Goal: Task Accomplishment & Management: Complete application form

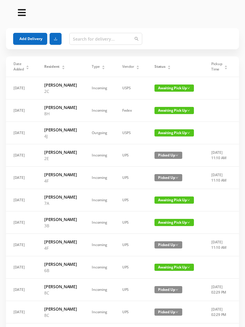
click at [168, 65] on icon "icon: caret-up" at bounding box center [169, 66] width 3 height 3
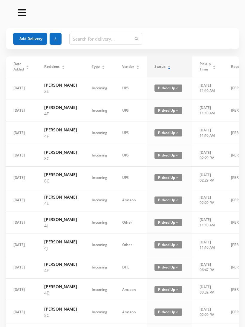
click at [168, 66] on icon "icon: caret-up" at bounding box center [169, 66] width 3 height 3
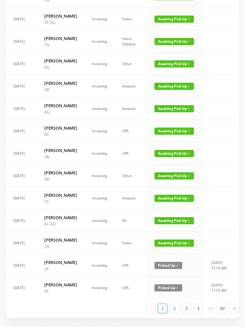
scroll to position [227, 0]
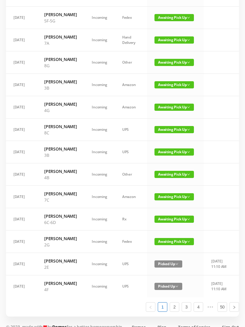
click at [170, 111] on span "Awaiting Pick Up" at bounding box center [174, 107] width 39 height 7
click at [166, 166] on link "Picked Up" at bounding box center [170, 166] width 39 height 10
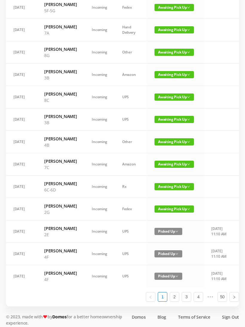
scroll to position [238, 0]
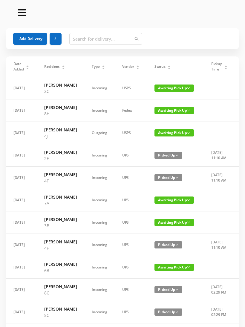
click at [35, 34] on button "Add Delivery" at bounding box center [30, 39] width 34 height 12
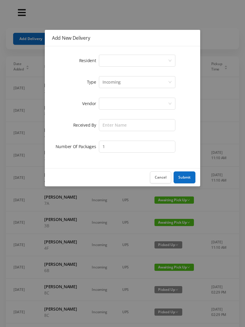
click at [172, 59] on icon "icon: down" at bounding box center [170, 61] width 4 height 4
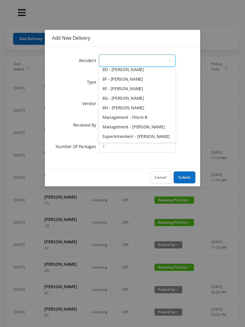
scroll to position [846, 0]
click at [157, 135] on li "Superintendent - James McGarry" at bounding box center [137, 137] width 77 height 10
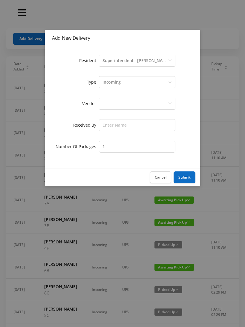
click at [137, 101] on div at bounding box center [135, 103] width 65 height 11
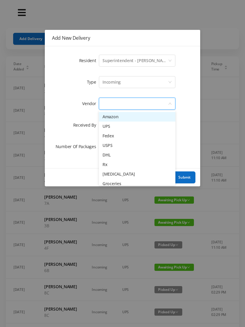
click at [109, 163] on li "Rx" at bounding box center [137, 165] width 77 height 10
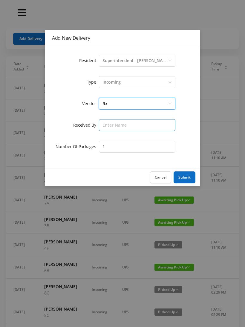
click at [131, 123] on input "text" at bounding box center [137, 125] width 77 height 12
type input "[PERSON_NAME]"
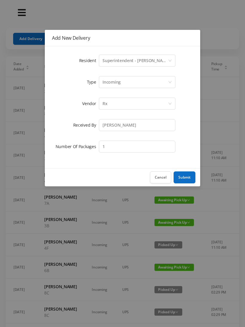
click at [186, 170] on div "Cancel Submit" at bounding box center [122, 177] width 155 height 18
click at [185, 177] on button "Submit" at bounding box center [185, 178] width 22 height 12
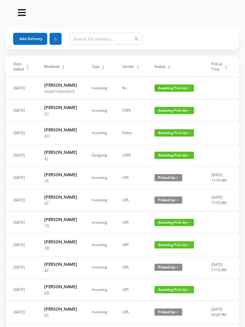
click at [29, 36] on button "Add Delivery" at bounding box center [30, 39] width 34 height 12
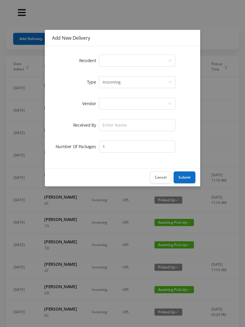
click at [167, 58] on div "Select a person" at bounding box center [135, 60] width 65 height 11
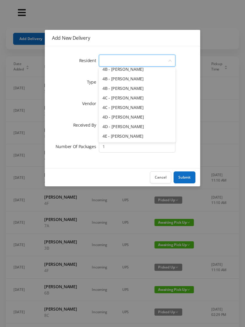
scroll to position [388, 0]
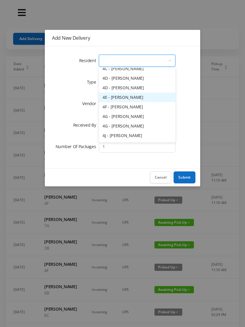
click at [132, 97] on li "4E - Jane Jovanovic" at bounding box center [137, 98] width 77 height 10
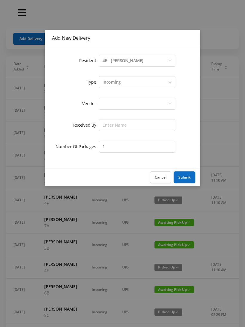
click at [139, 105] on div at bounding box center [135, 103] width 65 height 11
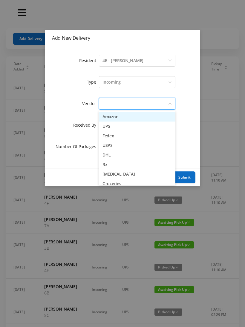
click at [114, 144] on li "USPS" at bounding box center [137, 146] width 77 height 10
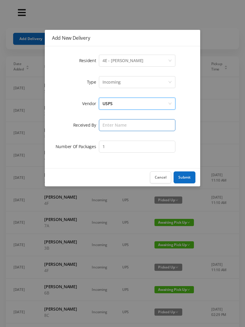
click at [131, 124] on input "text" at bounding box center [137, 125] width 77 height 12
type input "[PERSON_NAME]"
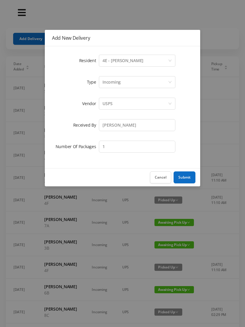
click at [182, 177] on button "Submit" at bounding box center [185, 178] width 22 height 12
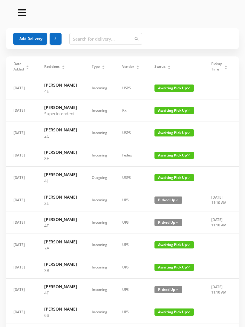
click at [39, 35] on button "Add Delivery" at bounding box center [30, 39] width 34 height 12
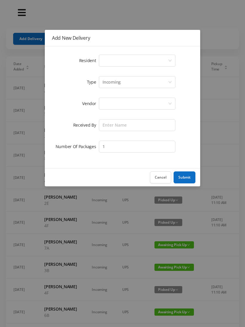
click at [170, 61] on icon "icon: down" at bounding box center [170, 61] width 3 height 2
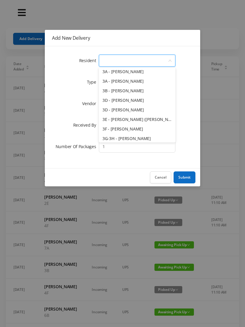
scroll to position [240, 0]
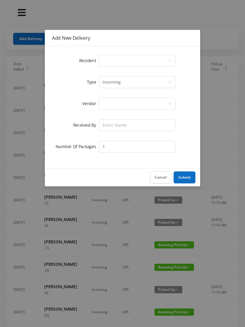
click at [165, 176] on button "Cancel" at bounding box center [160, 178] width 21 height 12
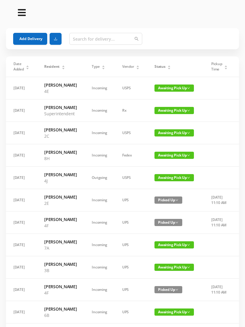
click at [33, 35] on button "Add Delivery" at bounding box center [30, 39] width 34 height 12
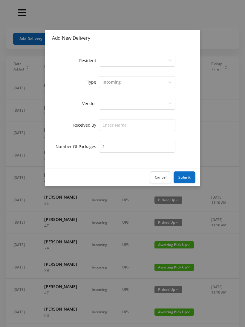
click at [163, 175] on button "Cancel" at bounding box center [160, 178] width 21 height 12
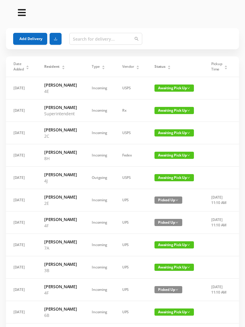
click at [171, 64] on div "Status" at bounding box center [163, 66] width 16 height 5
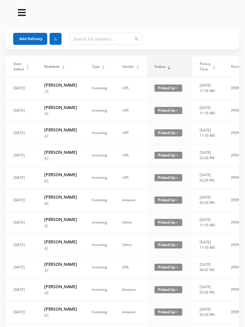
click at [171, 65] on div "Status" at bounding box center [163, 66] width 16 height 5
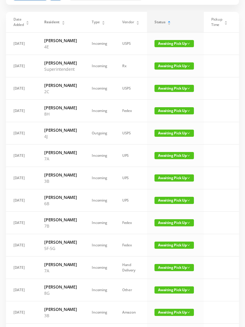
scroll to position [45, 0]
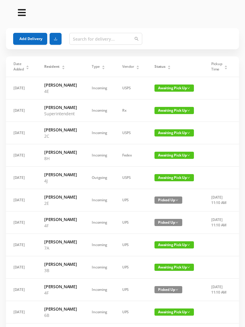
click at [31, 37] on button "Add Delivery" at bounding box center [30, 39] width 34 height 12
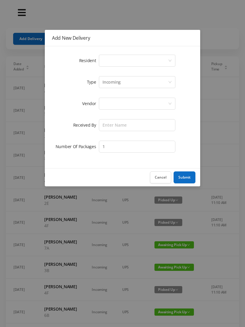
click at [168, 59] on icon "icon: down" at bounding box center [170, 61] width 4 height 4
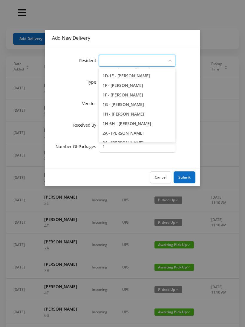
scroll to position [48, 0]
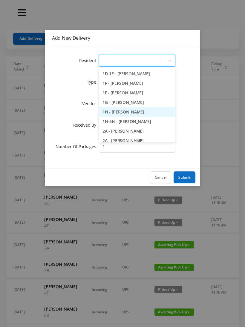
click at [138, 113] on li "1H - Grace Rouhani" at bounding box center [137, 112] width 77 height 10
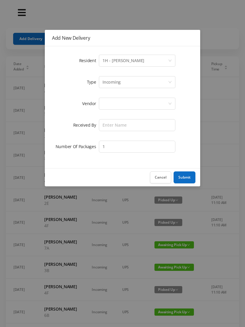
click at [142, 104] on div at bounding box center [135, 103] width 65 height 11
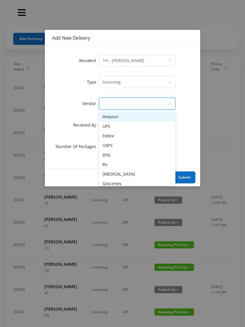
click at [129, 118] on li "Amazon" at bounding box center [137, 117] width 77 height 10
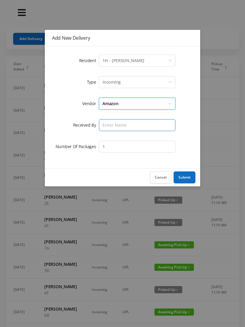
click at [133, 126] on input "text" at bounding box center [137, 125] width 77 height 12
type input "[PERSON_NAME]"
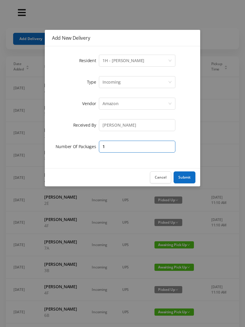
click at [142, 143] on input "1" at bounding box center [137, 147] width 77 height 12
click at [165, 148] on input "1" at bounding box center [137, 147] width 77 height 12
type input "2"
click at [194, 180] on button "Submit" at bounding box center [185, 178] width 22 height 12
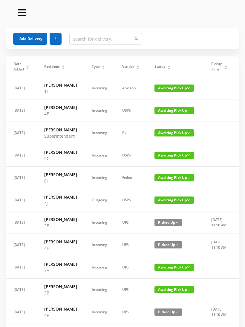
click at [25, 39] on button "Add Delivery" at bounding box center [30, 39] width 34 height 12
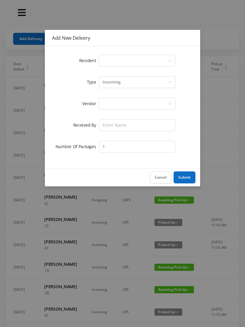
click at [169, 62] on icon "icon: down" at bounding box center [170, 61] width 4 height 4
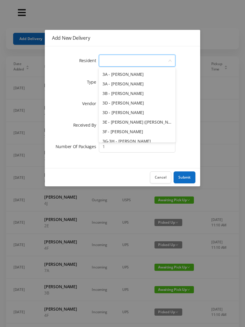
scroll to position [238, 0]
click at [145, 94] on li "3B - Kathleen DeCoursey" at bounding box center [137, 94] width 77 height 10
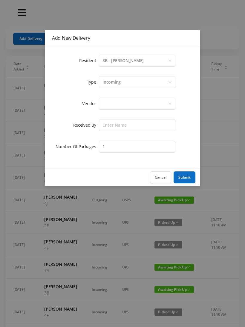
click at [144, 104] on div at bounding box center [135, 103] width 65 height 11
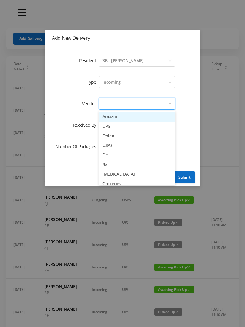
click at [133, 118] on li "Amazon" at bounding box center [137, 117] width 77 height 10
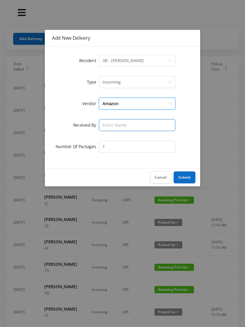
click at [142, 126] on input "text" at bounding box center [137, 125] width 77 height 12
type input "[PERSON_NAME]"
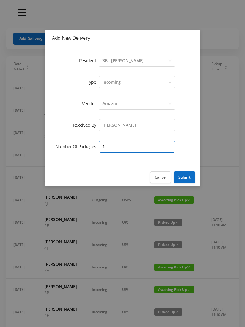
click at [146, 143] on input "1" at bounding box center [137, 147] width 77 height 12
click at [167, 149] on input "1" at bounding box center [137, 147] width 77 height 12
type input "2"
click at [186, 181] on button "Submit" at bounding box center [185, 178] width 22 height 12
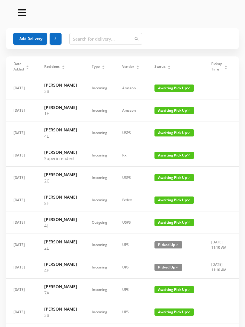
click at [24, 35] on button "Add Delivery" at bounding box center [30, 39] width 34 height 12
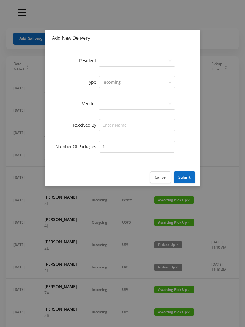
click at [165, 61] on div "Select a person" at bounding box center [135, 60] width 65 height 11
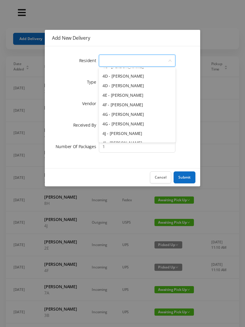
scroll to position [391, 0]
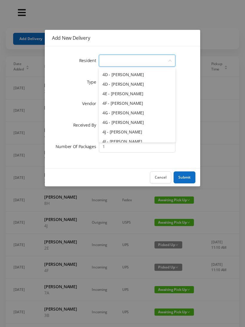
click at [136, 123] on li "4G - Jonathan Ling" at bounding box center [137, 123] width 77 height 10
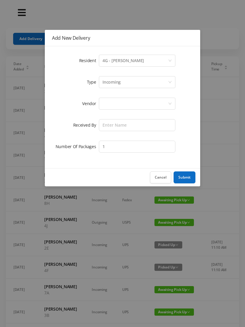
click at [137, 104] on div at bounding box center [135, 103] width 65 height 11
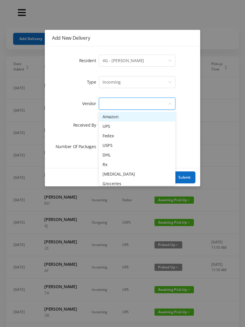
click at [130, 119] on li "Amazon" at bounding box center [137, 117] width 77 height 10
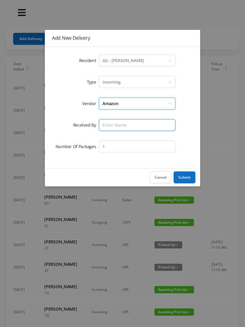
click at [132, 129] on input "text" at bounding box center [137, 125] width 77 height 12
type input "[PERSON_NAME]"
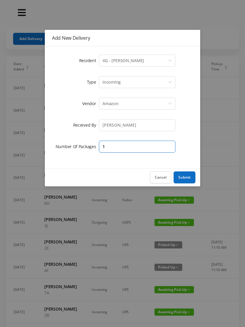
click at [140, 145] on input "1" at bounding box center [137, 147] width 77 height 12
type input "2"
click at [189, 175] on button "Submit" at bounding box center [185, 178] width 22 height 12
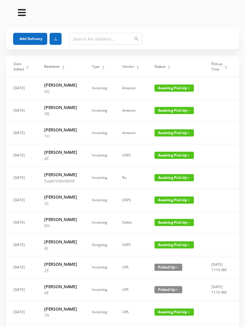
click at [25, 40] on button "Add Delivery" at bounding box center [30, 39] width 34 height 12
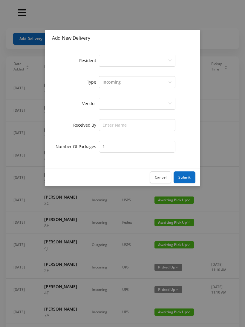
click at [166, 61] on div "Select a person" at bounding box center [135, 60] width 65 height 11
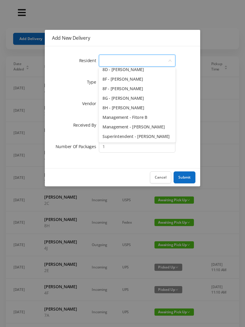
scroll to position [846, 0]
click at [161, 137] on li "Superintendent - James McGarry" at bounding box center [137, 137] width 77 height 10
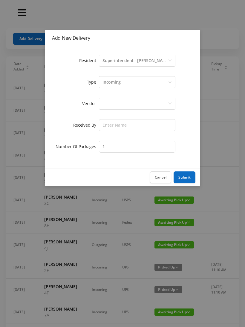
click at [156, 104] on div at bounding box center [135, 103] width 65 height 11
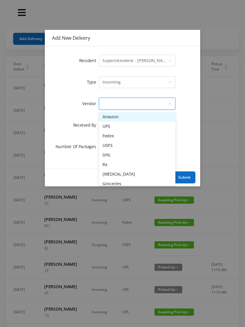
click at [150, 117] on li "Amazon" at bounding box center [137, 117] width 77 height 10
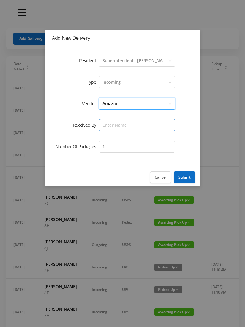
click at [160, 124] on input "text" at bounding box center [137, 125] width 77 height 12
type input "[PERSON_NAME]"
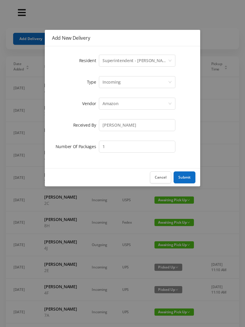
click at [184, 180] on button "Submit" at bounding box center [185, 178] width 22 height 12
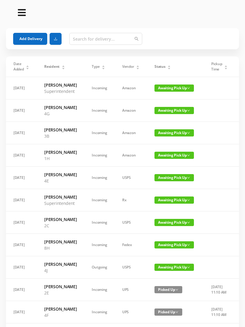
click at [25, 39] on button "Add Delivery" at bounding box center [30, 39] width 34 height 12
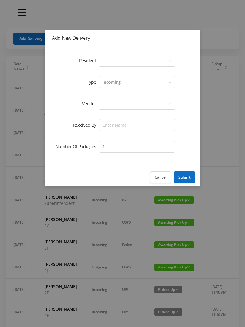
click at [169, 60] on icon "icon: down" at bounding box center [170, 61] width 4 height 4
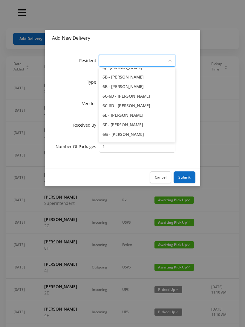
scroll to position [623, 0]
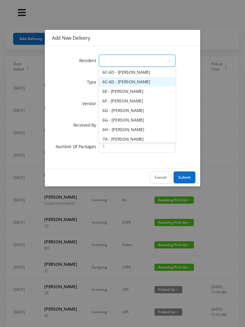
click at [145, 85] on li "6C-6D - Neil Rosenhouse" at bounding box center [137, 82] width 77 height 10
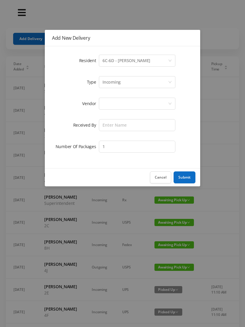
click at [152, 106] on div at bounding box center [135, 103] width 65 height 11
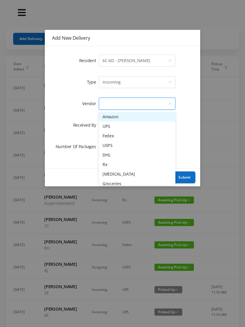
click at [140, 117] on li "Amazon" at bounding box center [137, 117] width 77 height 10
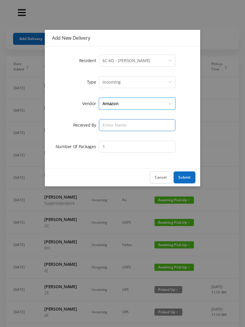
click at [149, 127] on input "text" at bounding box center [137, 125] width 77 height 12
type input "[PERSON_NAME]"
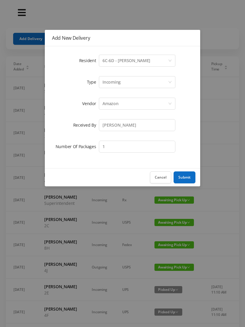
click at [186, 176] on button "Submit" at bounding box center [185, 178] width 22 height 12
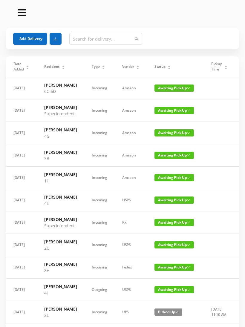
click at [27, 36] on button "Add Delivery" at bounding box center [30, 39] width 34 height 12
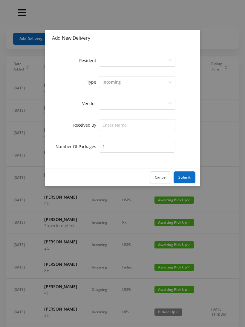
click at [167, 59] on div "Select a person" at bounding box center [135, 60] width 65 height 11
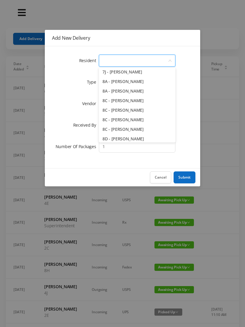
scroll to position [774, 0]
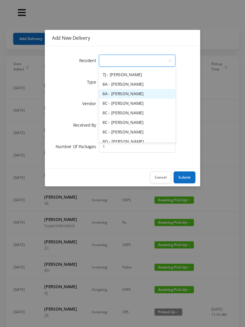
click at [125, 95] on li "8A - Sam Telzak" at bounding box center [137, 94] width 77 height 10
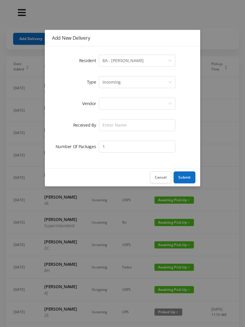
click at [148, 107] on div at bounding box center [135, 103] width 65 height 11
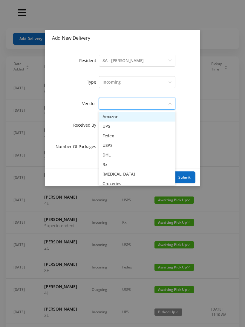
click at [133, 117] on li "Amazon" at bounding box center [137, 117] width 77 height 10
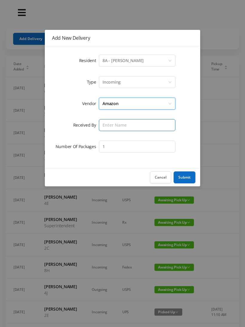
click at [147, 126] on input "text" at bounding box center [137, 125] width 77 height 12
type input "[PERSON_NAME]"
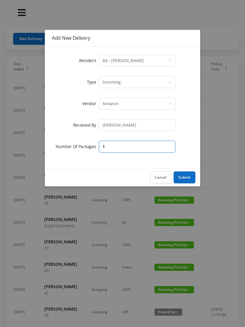
click at [156, 148] on input "1" at bounding box center [137, 147] width 77 height 12
type input "2"
click at [191, 178] on button "Submit" at bounding box center [185, 178] width 22 height 12
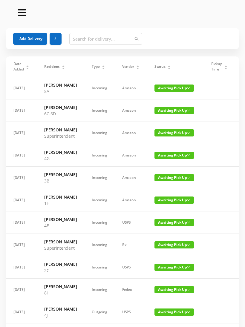
click at [39, 41] on button "Add Delivery" at bounding box center [30, 39] width 34 height 12
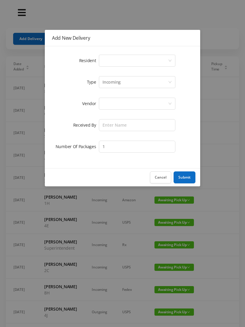
click at [167, 59] on div "Select a person" at bounding box center [135, 60] width 65 height 11
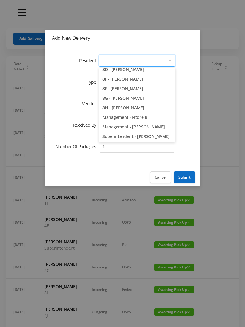
scroll to position [846, 0]
click at [131, 109] on li "8H - Gloria Johnson" at bounding box center [137, 108] width 77 height 10
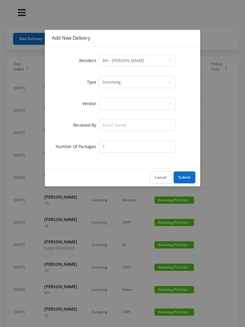
click at [150, 102] on div at bounding box center [135, 103] width 65 height 11
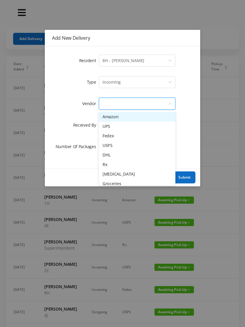
click at [126, 114] on li "Amazon" at bounding box center [137, 117] width 77 height 10
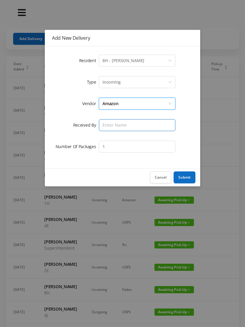
click at [141, 129] on input "text" at bounding box center [137, 125] width 77 height 12
type input "[PERSON_NAME]"
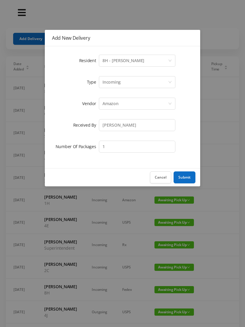
click at [189, 180] on button "Submit" at bounding box center [185, 178] width 22 height 12
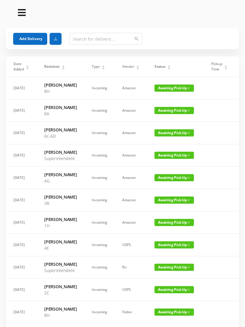
click at [172, 181] on span "Awaiting Pick Up" at bounding box center [174, 177] width 39 height 7
click at [172, 211] on link "Picked Up" at bounding box center [174, 212] width 39 height 10
